Goal: Task Accomplishment & Management: Use online tool/utility

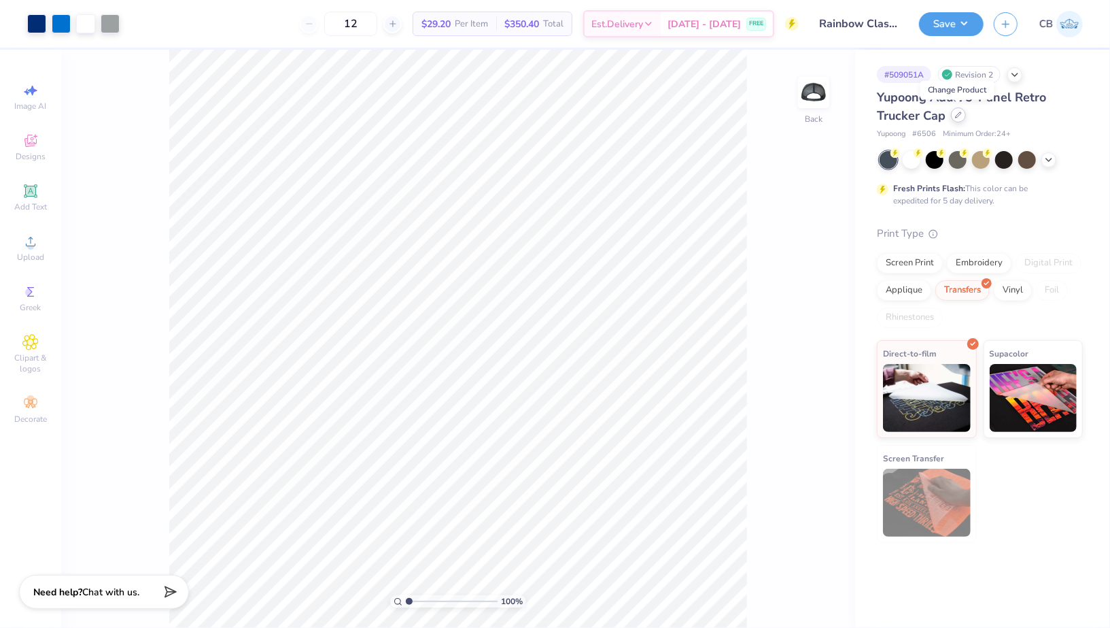
click at [959, 114] on icon at bounding box center [958, 115] width 7 height 7
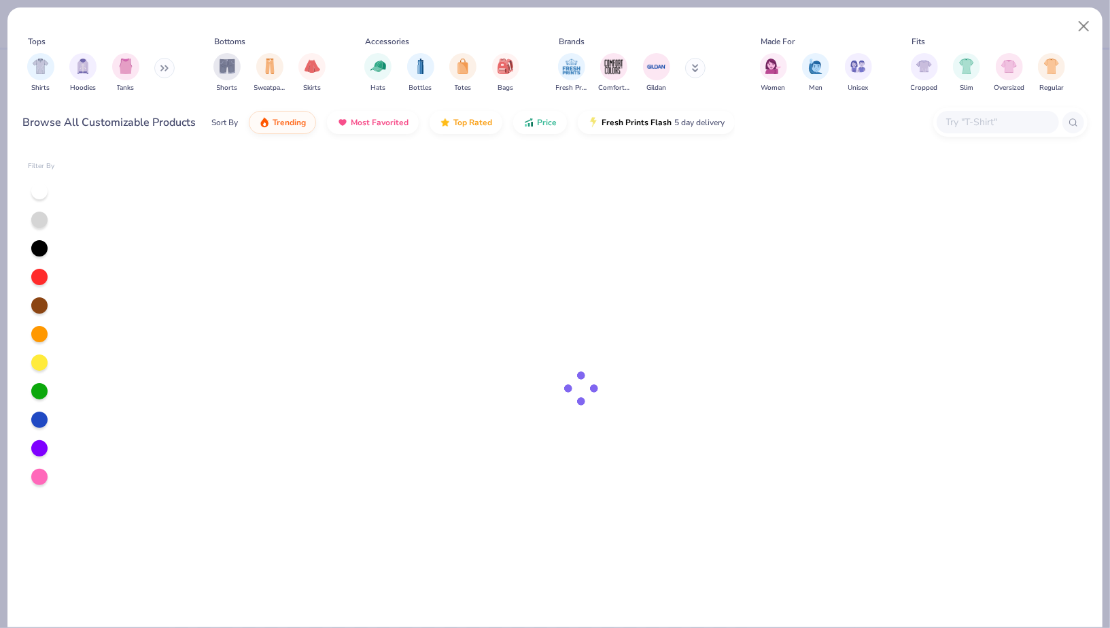
click at [988, 118] on input "text" at bounding box center [997, 122] width 105 height 16
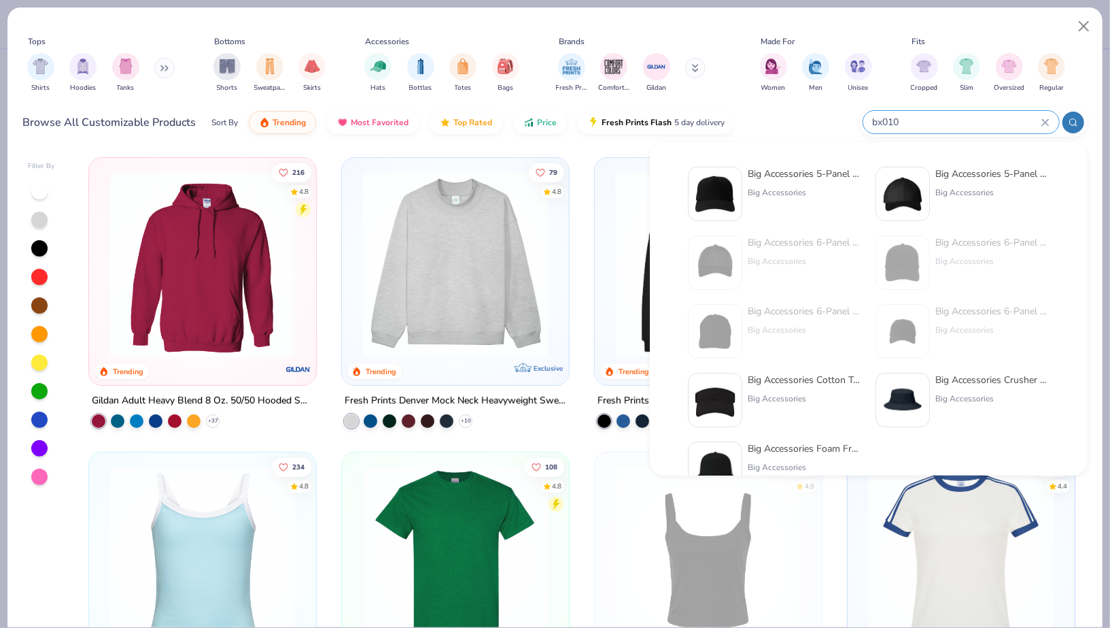
type input "bx010"
click at [796, 178] on div "Big Accessories 5-Panel Twill Trucker Cap" at bounding box center [805, 174] width 114 height 14
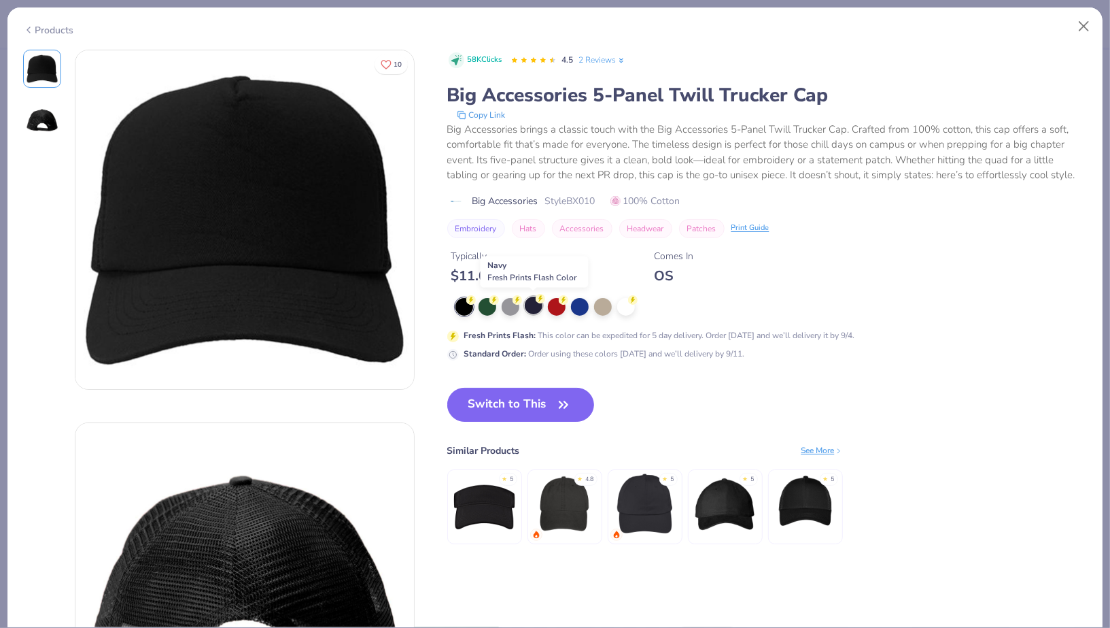
click at [532, 305] on div at bounding box center [534, 305] width 18 height 18
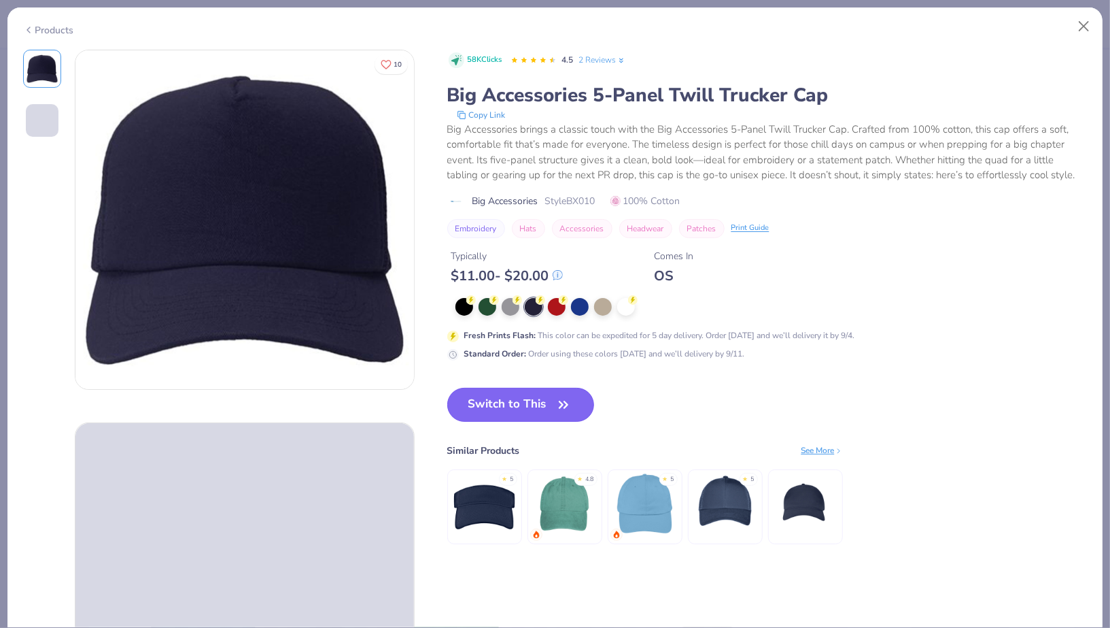
click at [496, 398] on button "Switch to This" at bounding box center [521, 405] width 148 height 34
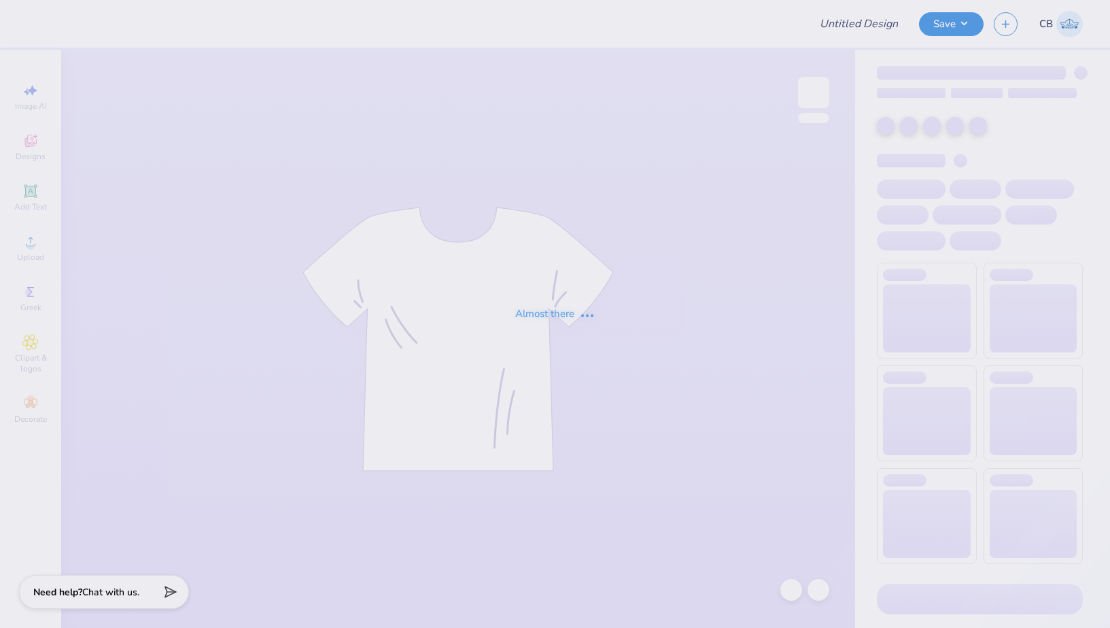
type input "Rainbow Classic Hat"
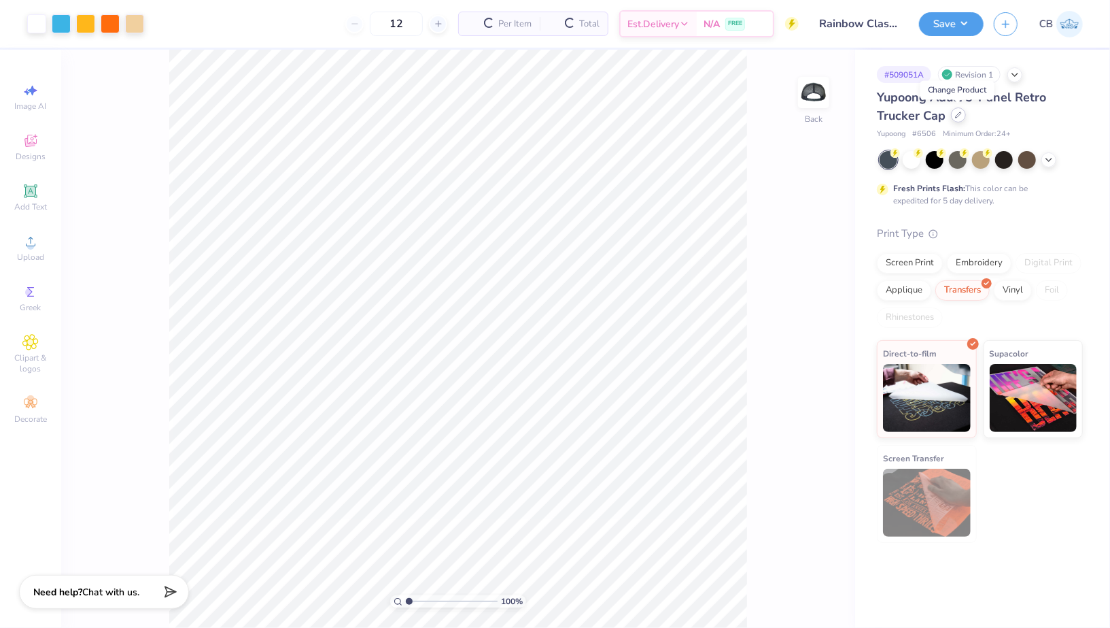
click at [957, 114] on icon at bounding box center [958, 115] width 7 height 7
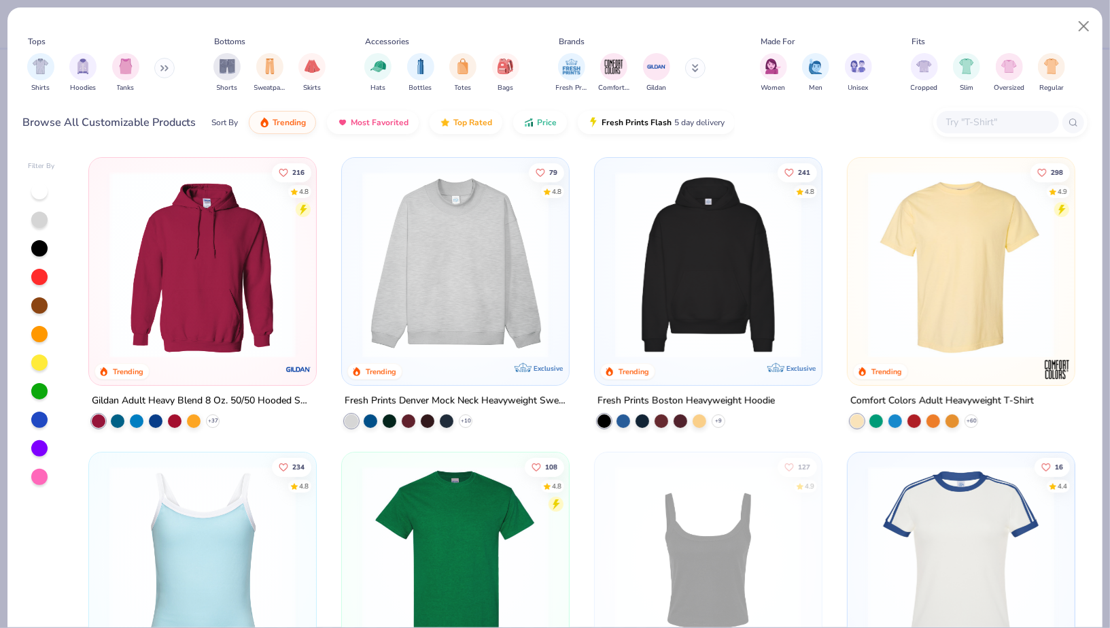
click at [991, 123] on input "text" at bounding box center [997, 122] width 105 height 16
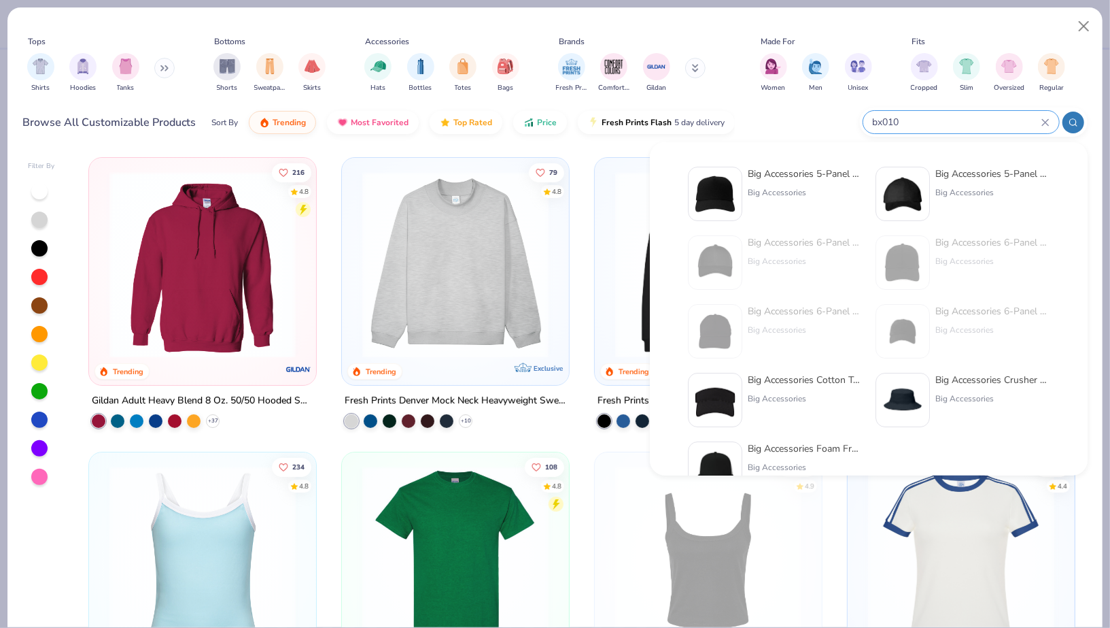
type input "bx010"
click at [806, 193] on div "Big Accessories" at bounding box center [805, 192] width 114 height 12
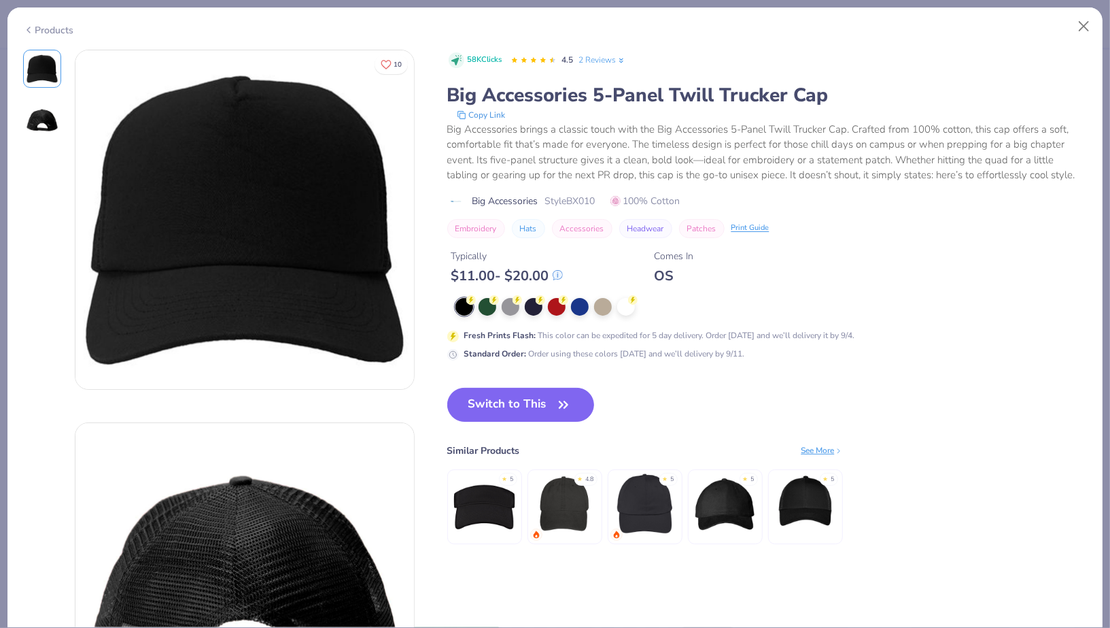
drag, startPoint x: 536, startPoint y: 390, endPoint x: 531, endPoint y: 362, distance: 28.3
click at [531, 362] on div "58K Clicks 4.5 2 Reviews Big Accessories 5-Panel Twill Trucker Cap Copy Link Bi…" at bounding box center [767, 311] width 641 height 522
click at [532, 308] on div at bounding box center [534, 305] width 18 height 18
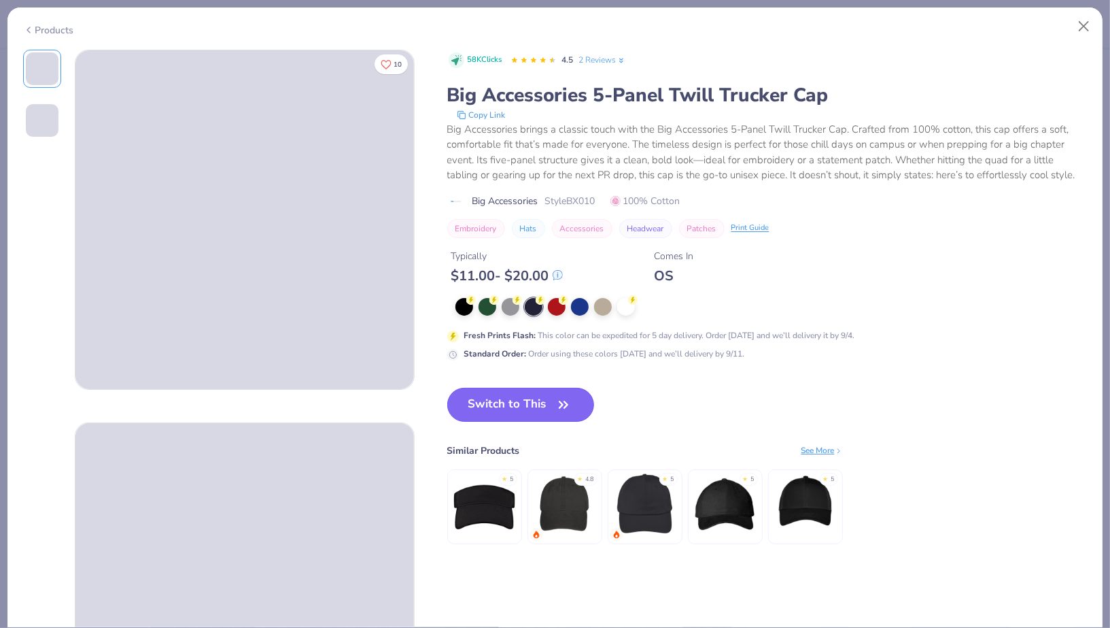
click at [519, 413] on button "Switch to This" at bounding box center [521, 405] width 148 height 34
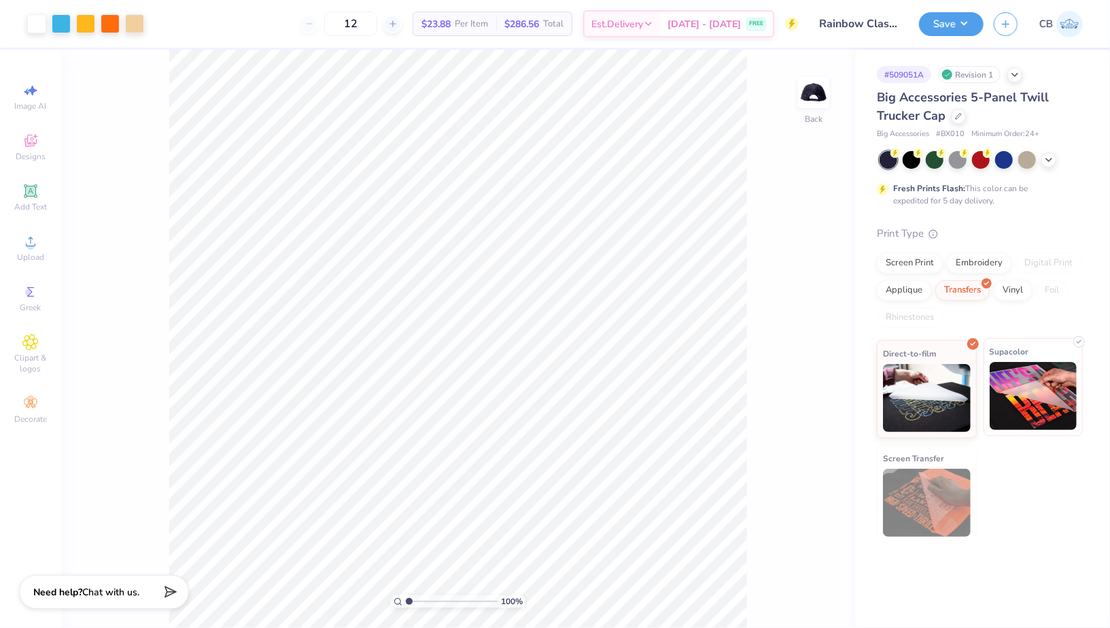
click at [1031, 382] on img at bounding box center [1034, 396] width 88 height 68
click at [943, 19] on button "Save" at bounding box center [951, 22] width 65 height 24
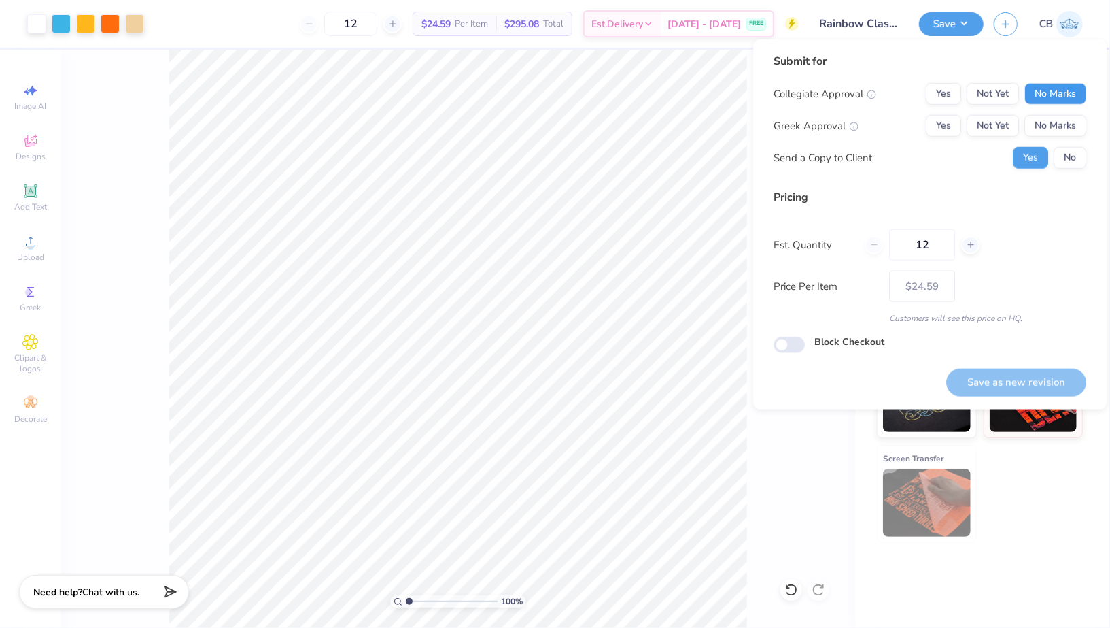
click at [1063, 85] on button "No Marks" at bounding box center [1056, 94] width 62 height 22
click at [1068, 116] on button "No Marks" at bounding box center [1056, 126] width 62 height 22
click at [1070, 158] on button "No" at bounding box center [1070, 158] width 33 height 22
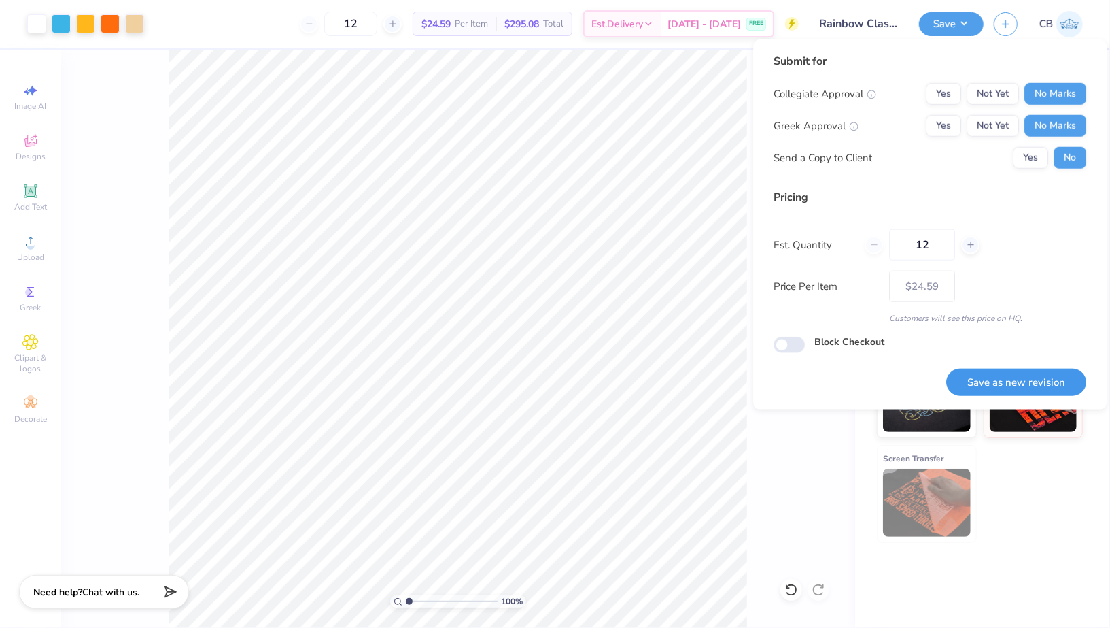
click at [989, 378] on button "Save as new revision" at bounding box center [1017, 383] width 140 height 28
type input "$24.59"
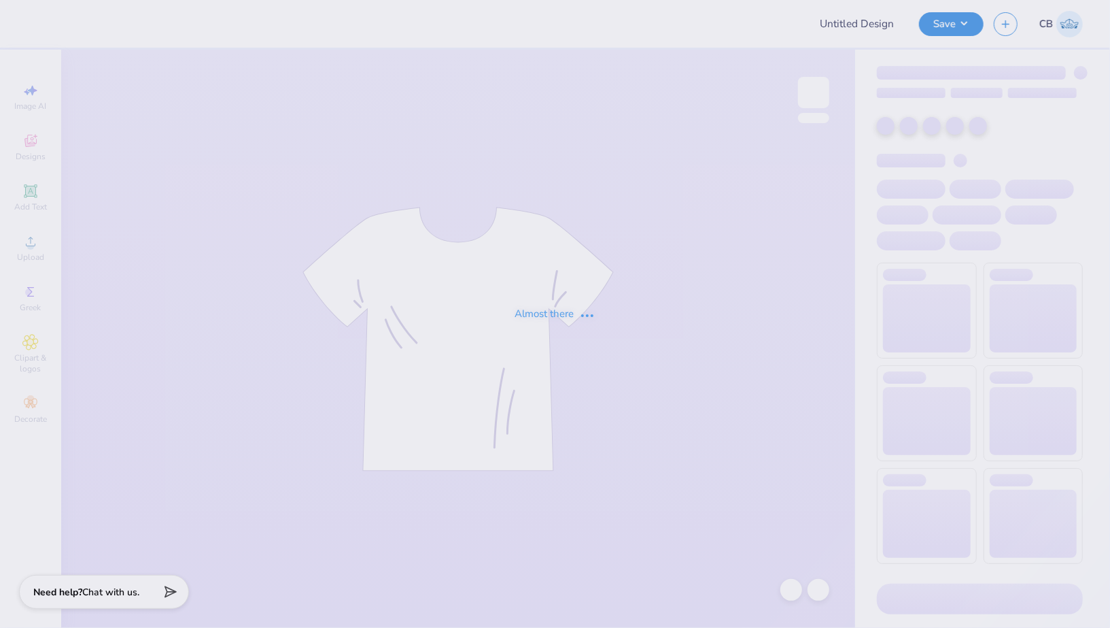
type input "SDT 2025"
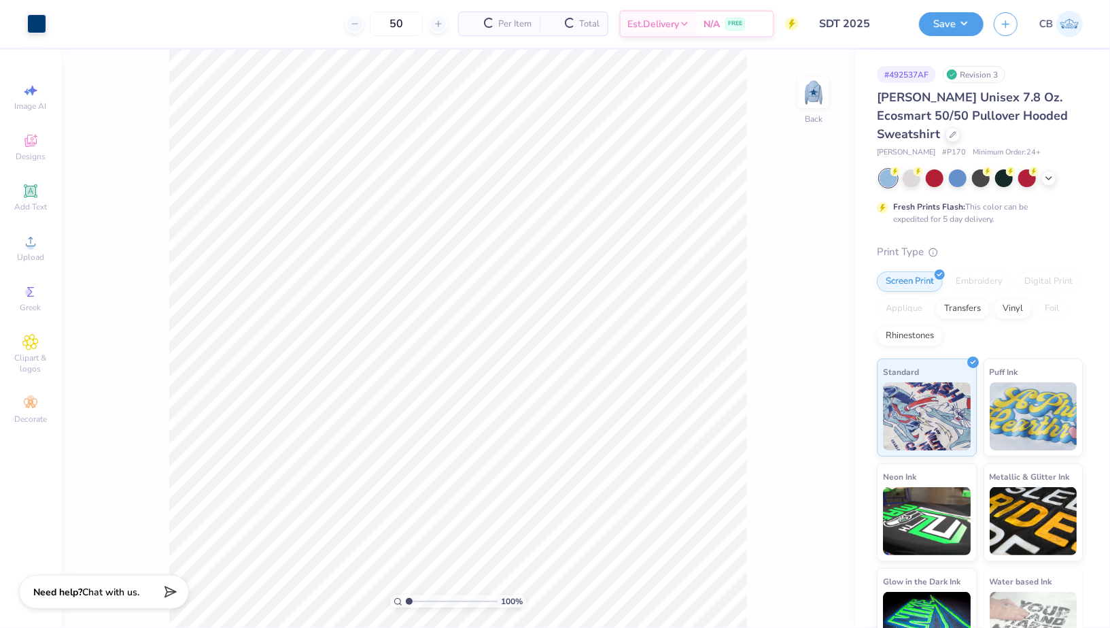
click at [816, 95] on img at bounding box center [813, 92] width 27 height 27
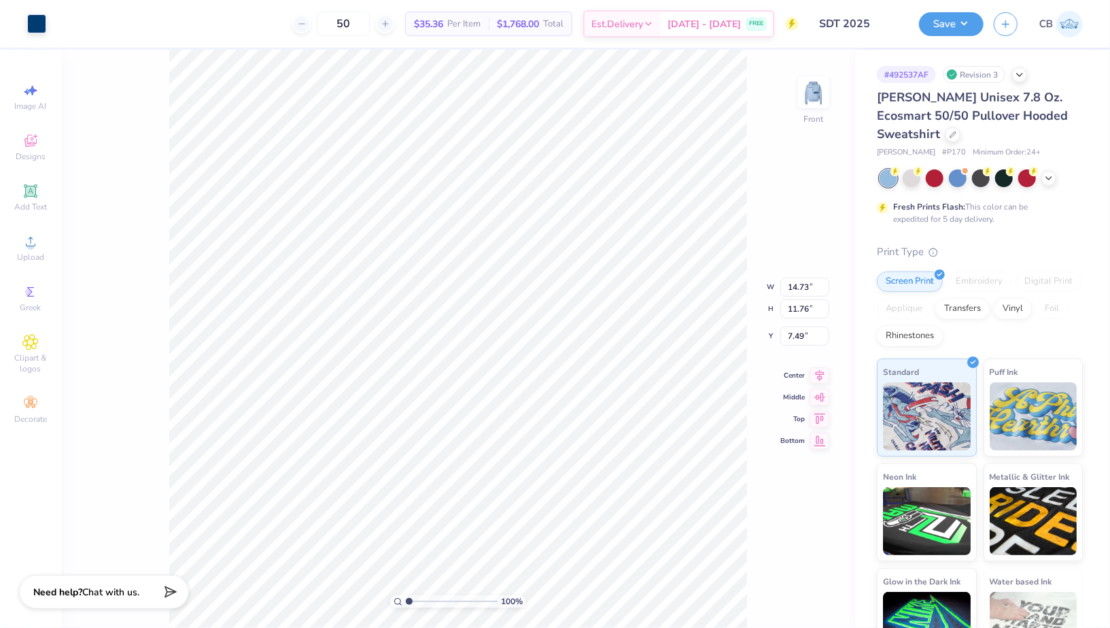
type input "7.04"
